Goal: Task Accomplishment & Management: Manage account settings

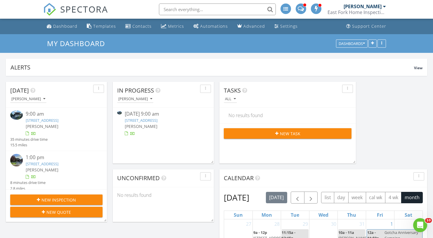
click at [157, 120] on link "[STREET_ADDRESS]" at bounding box center [141, 120] width 33 height 5
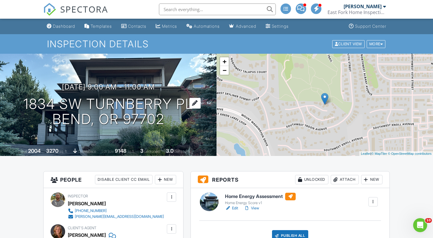
drag, startPoint x: 15, startPoint y: 104, endPoint x: 181, endPoint y: 124, distance: 167.1
click at [181, 124] on div "08/28/2025 9:00 am - 11:00 am 1834 SW Turnberry Pl Bend, OR 97702" at bounding box center [108, 105] width 216 height 44
copy h1 "1834 SW Turnberry Pl Bend, OR 97702"
